Goal: Information Seeking & Learning: Find specific fact

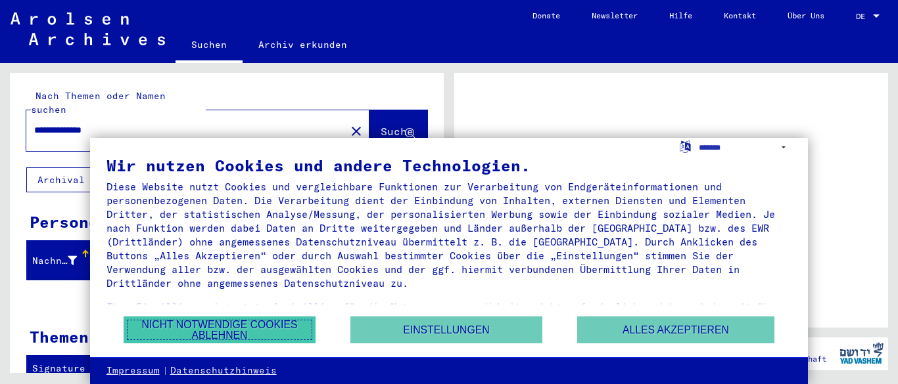
click at [242, 319] on button "Nicht notwendige Cookies ablehnen" at bounding box center [220, 330] width 192 height 27
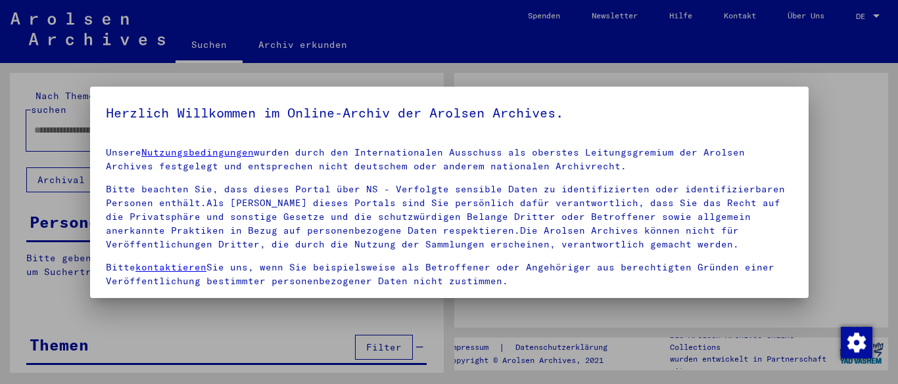
type input "**********"
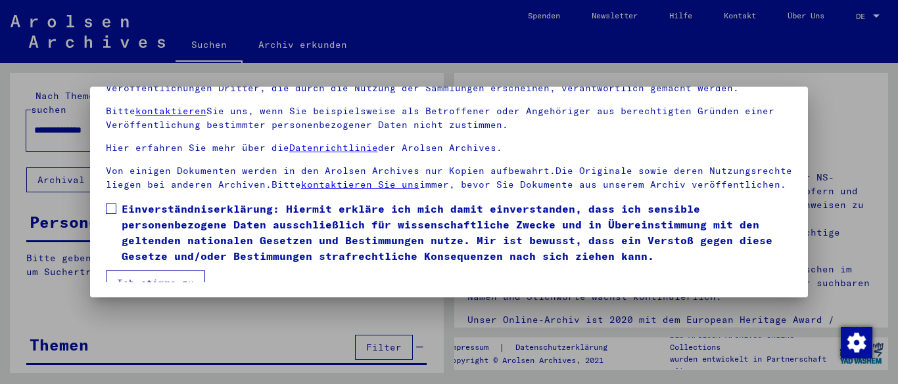
scroll to position [80, 0]
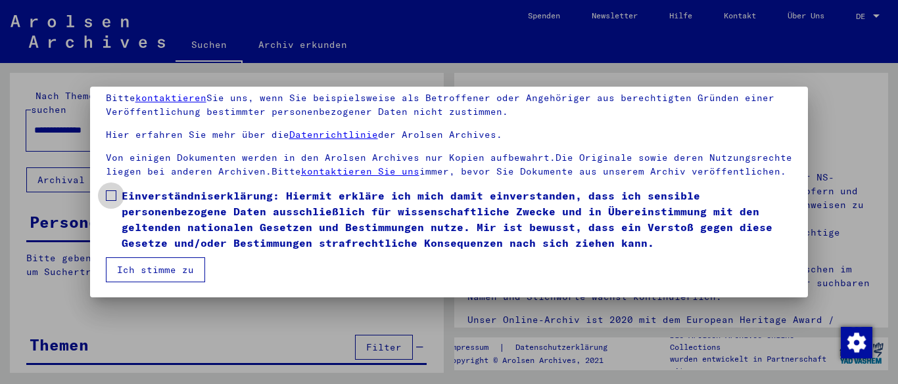
click at [111, 198] on span at bounding box center [111, 196] width 11 height 11
click at [145, 270] on button "Ich stimme zu" at bounding box center [155, 270] width 99 height 25
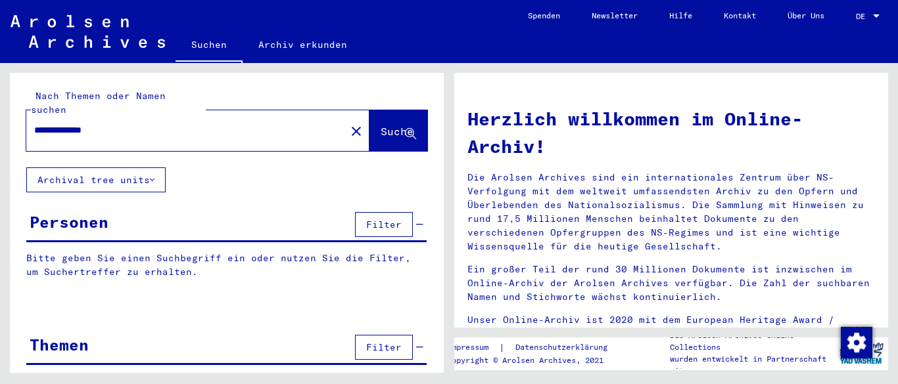
click at [389, 125] on span "Suche" at bounding box center [396, 131] width 33 height 13
click at [380, 125] on span "Suche" at bounding box center [396, 131] width 33 height 13
click at [39, 252] on p "Bitte geben Sie einen Suchbegriff ein oder nutzen Sie die Filter, um Suchertref…" at bounding box center [226, 266] width 400 height 28
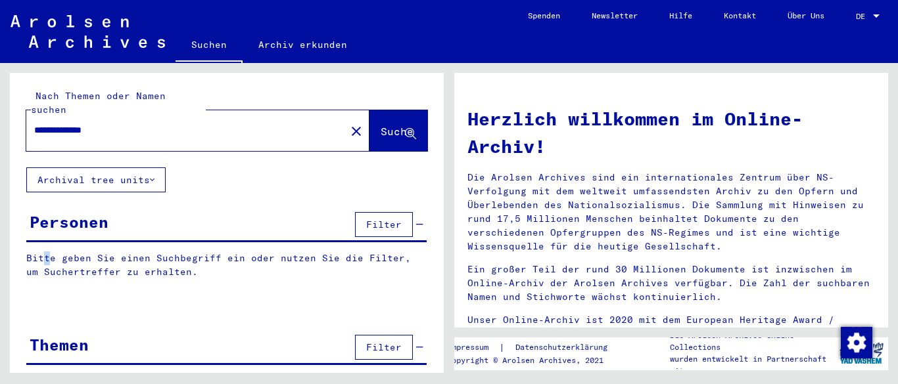
drag, startPoint x: 39, startPoint y: 242, endPoint x: 49, endPoint y: 242, distance: 9.2
click at [46, 252] on p "Bitte geben Sie einen Suchbegriff ein oder nutzen Sie die Filter, um Suchertref…" at bounding box center [226, 266] width 400 height 28
drag, startPoint x: 54, startPoint y: 241, endPoint x: 66, endPoint y: 240, distance: 12.5
click at [66, 252] on p "Bitte geben Sie einen Suchbegriff ein oder nutzen Sie die Filter, um Suchertref…" at bounding box center [226, 266] width 400 height 28
click at [388, 219] on span "Filter" at bounding box center [383, 225] width 35 height 12
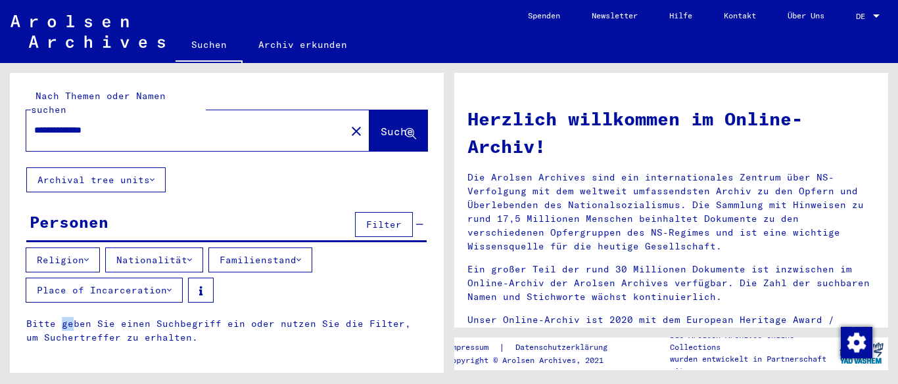
click at [89, 256] on icon at bounding box center [86, 260] width 5 height 9
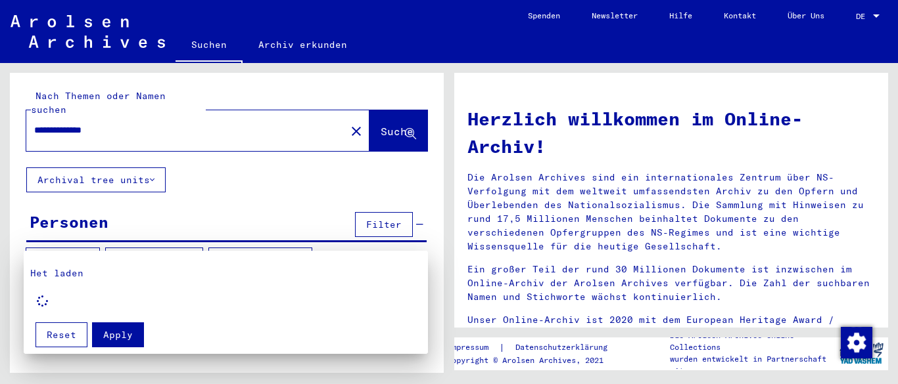
click at [91, 244] on div at bounding box center [449, 192] width 898 height 384
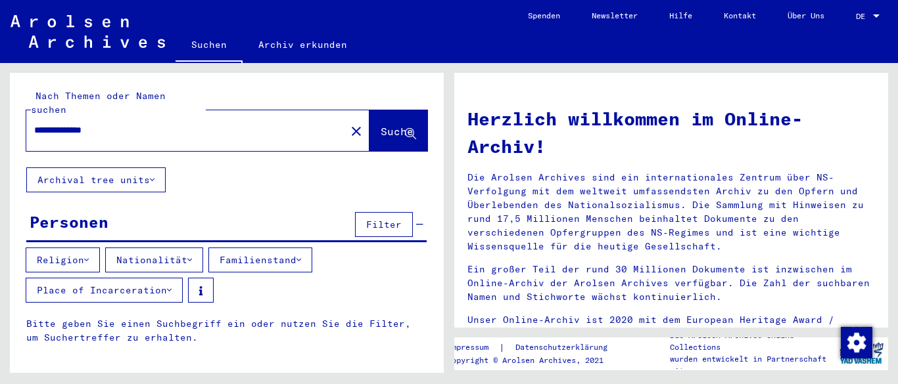
click at [192, 256] on icon at bounding box center [189, 260] width 5 height 9
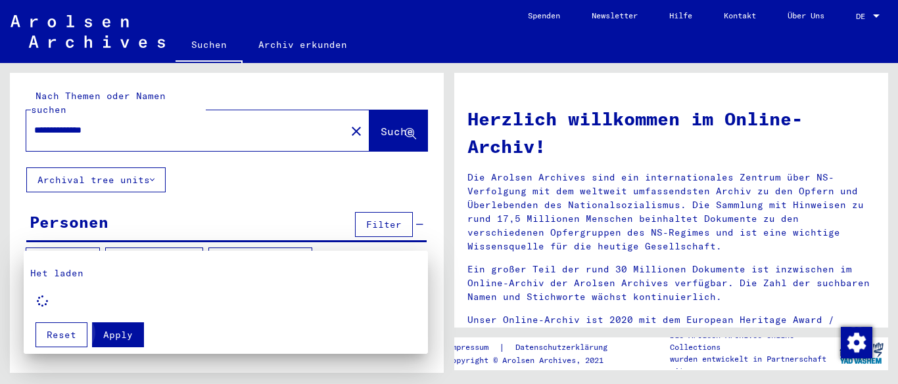
click at [112, 339] on span "Apply" at bounding box center [118, 335] width 30 height 12
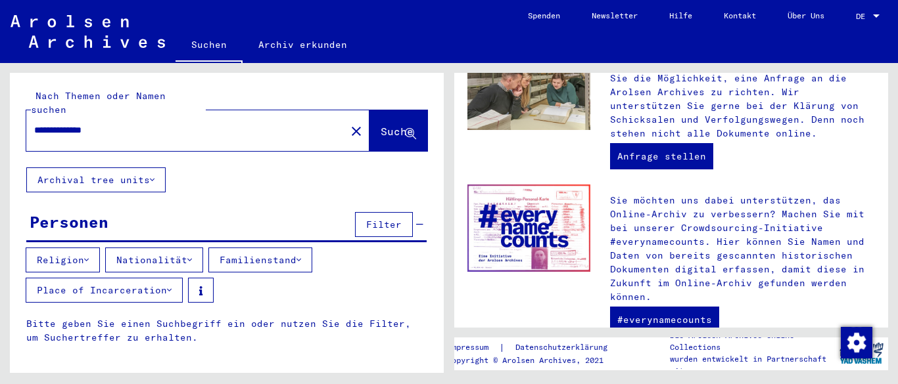
scroll to position [514, 0]
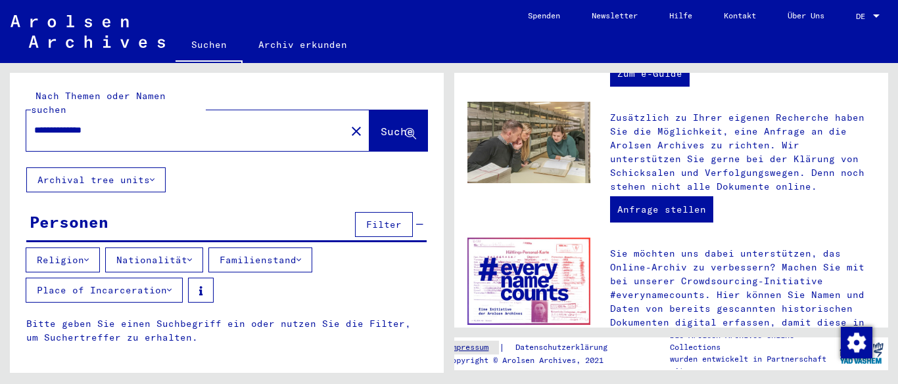
click at [480, 350] on link "Impressum" at bounding box center [473, 348] width 52 height 14
click at [192, 256] on icon at bounding box center [189, 260] width 5 height 9
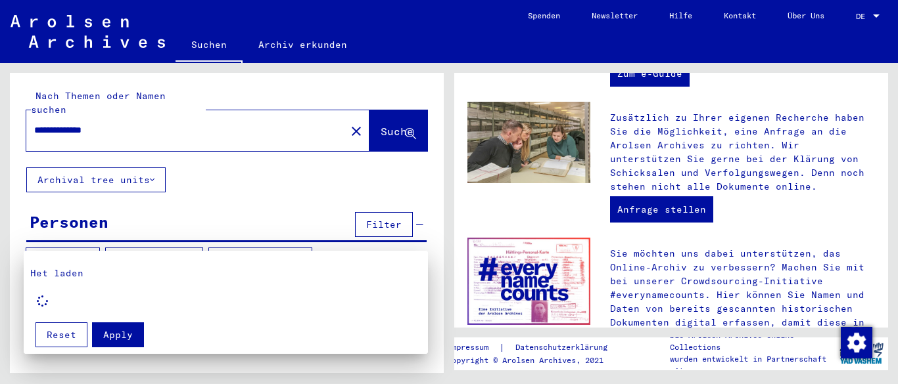
drag, startPoint x: 884, startPoint y: 241, endPoint x: 890, endPoint y: 214, distance: 28.2
click at [890, 214] on div at bounding box center [449, 192] width 898 height 384
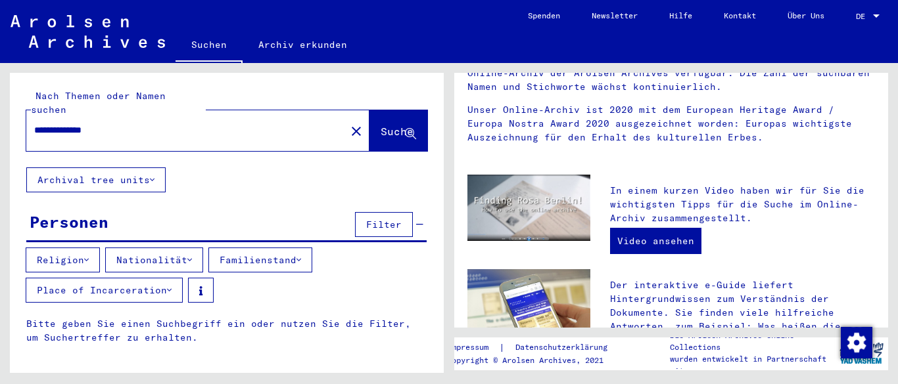
scroll to position [86, 0]
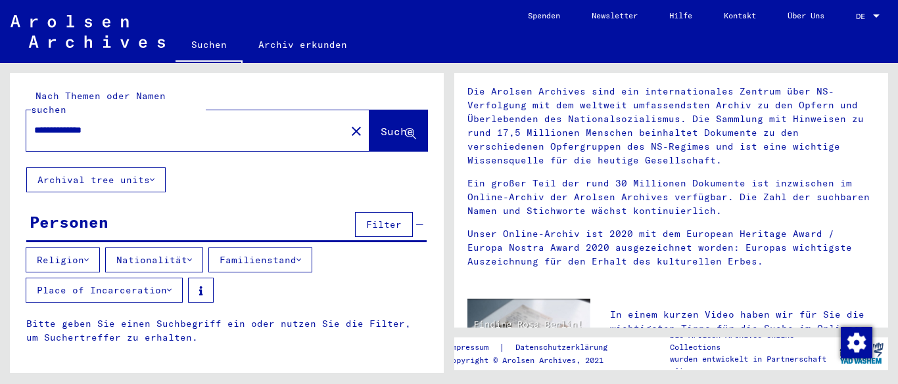
click at [811, 11] on link "Über Uns" at bounding box center [805, 16] width 68 height 32
